Goal: Transaction & Acquisition: Purchase product/service

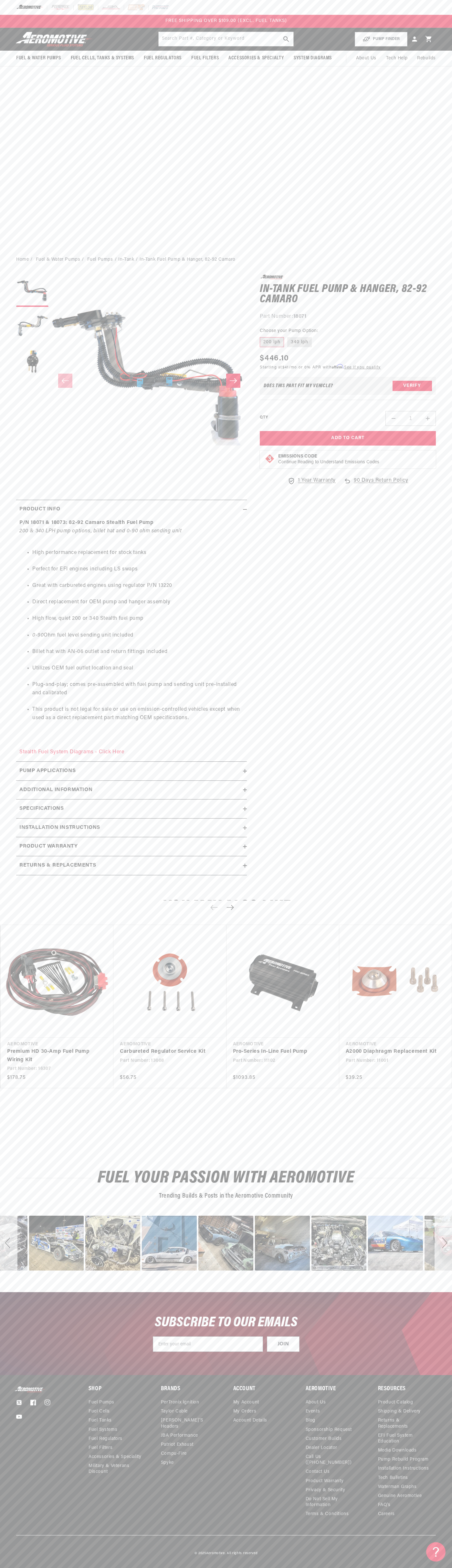
click at [221, 19] on span "FREE SHIPPING OVER $109.00 (EXCL. FUEL TANKS)" at bounding box center [225, 21] width 121 height 5
click at [426, 1360] on div "SUBSCRIBE TO OUR EMAILS JOIN Submit" at bounding box center [226, 1334] width 452 height 83
click at [245, 1563] on html "Skip to content Your cart Your cart is empty Loading... You may also like Subto…" at bounding box center [226, 784] width 452 height 1568
click at [6, 841] on body "Skip to content Your cart Your cart is empty Loading... You may also like Subto…" at bounding box center [226, 784] width 452 height 1568
